Goal: Find specific page/section: Find specific page/section

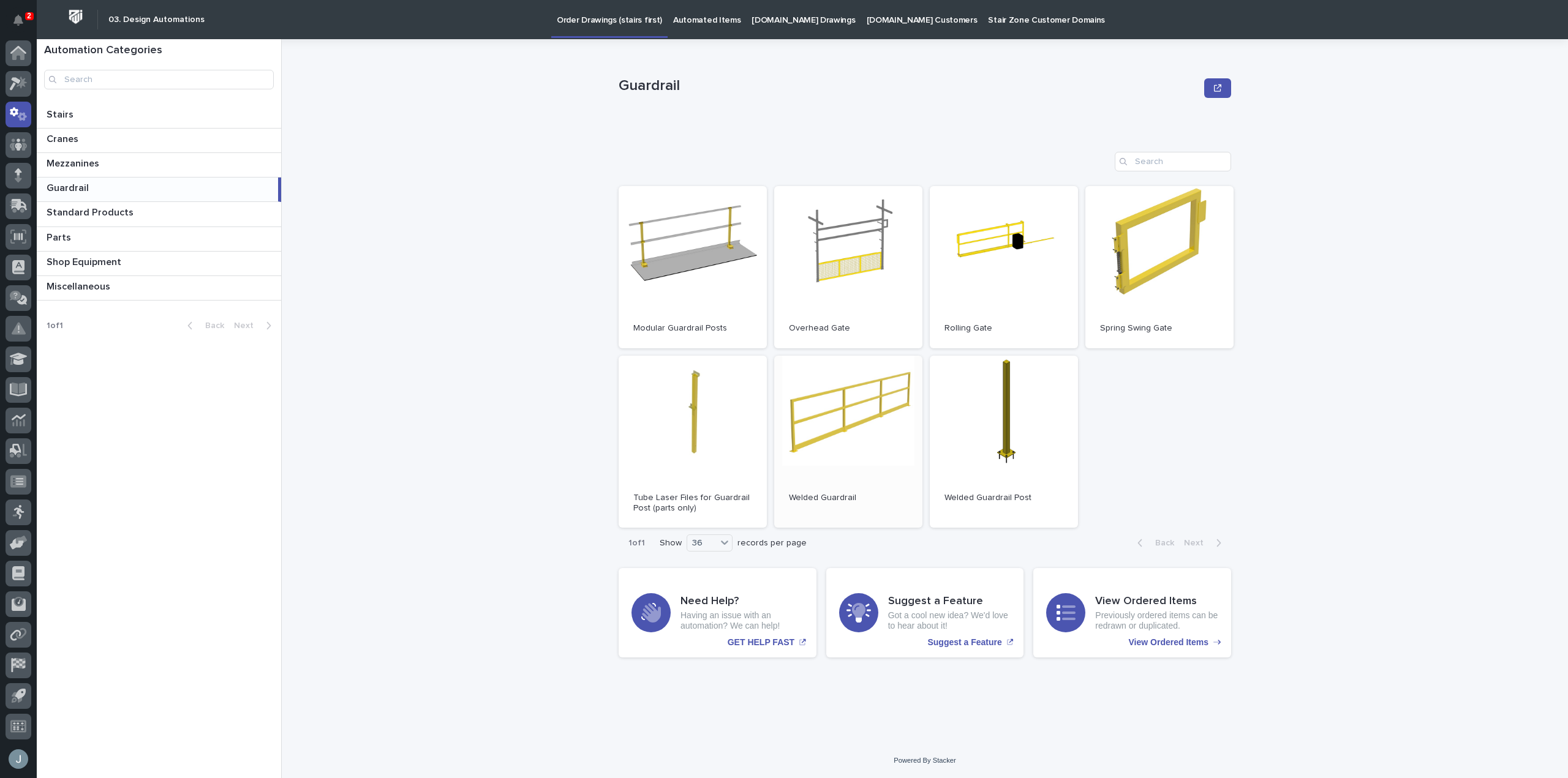
click at [895, 430] on link "Open" at bounding box center [849, 442] width 149 height 172
click at [21, 84] on icon at bounding box center [22, 82] width 11 height 12
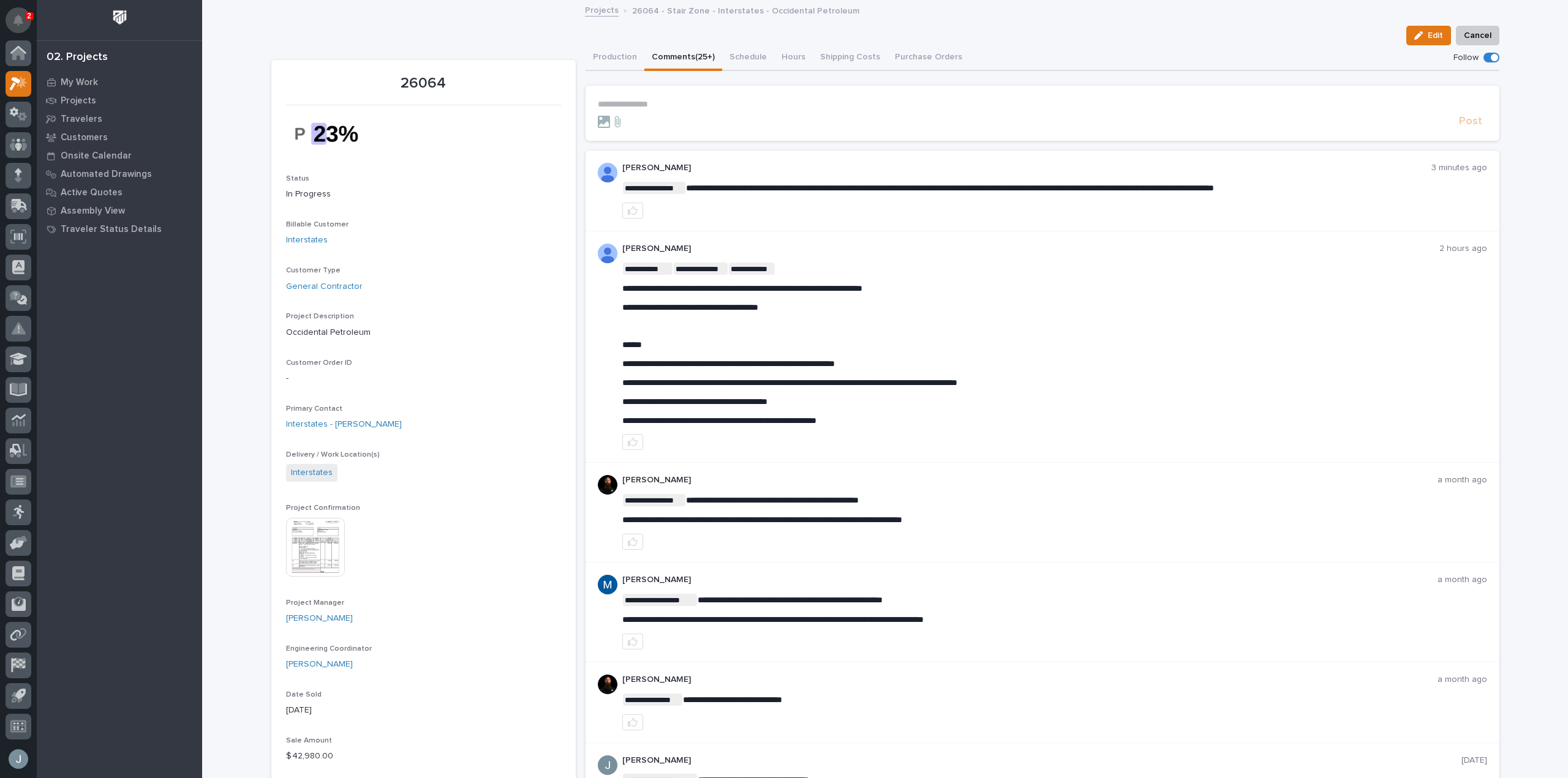
click at [15, 12] on button "Notifications" at bounding box center [18, 20] width 26 height 26
